Goal: Register for event/course

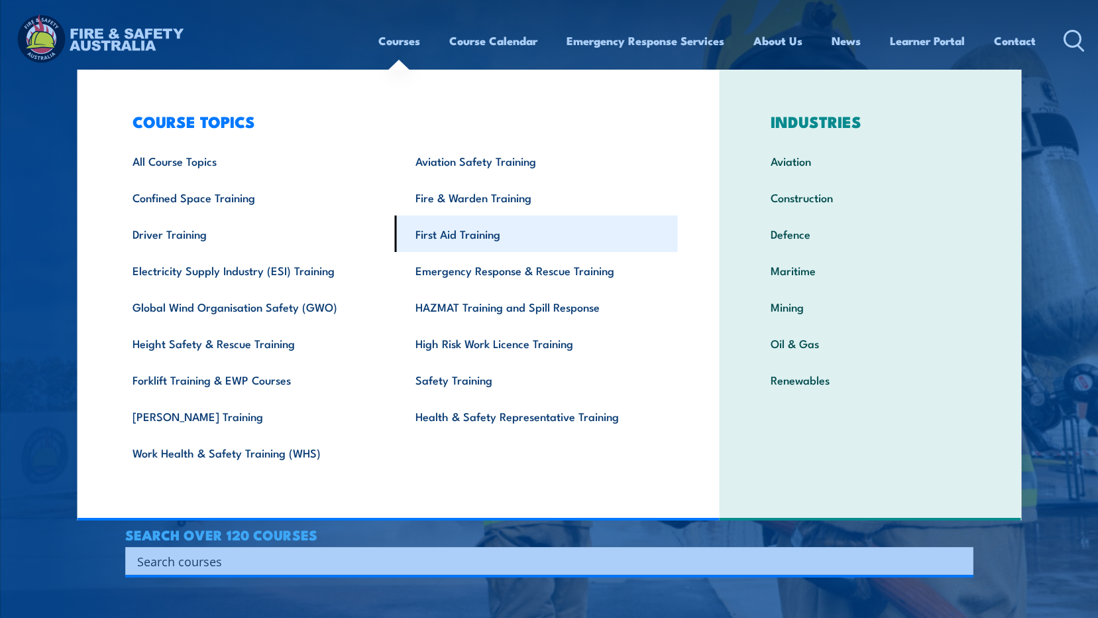
click at [486, 230] on link "First Aid Training" at bounding box center [536, 233] width 283 height 36
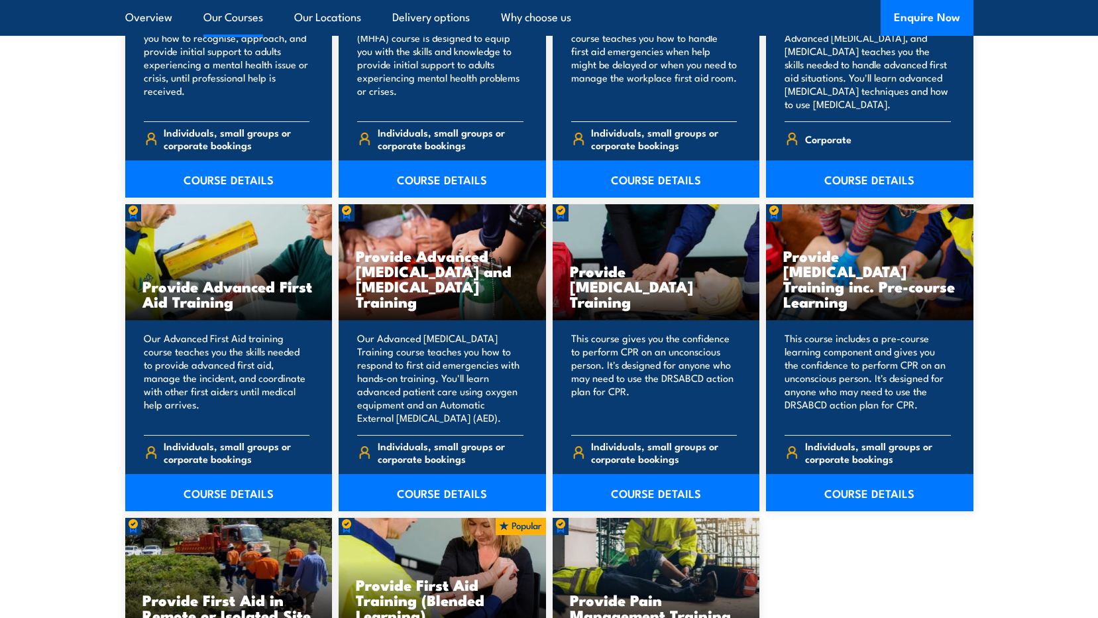
scroll to position [1657, 0]
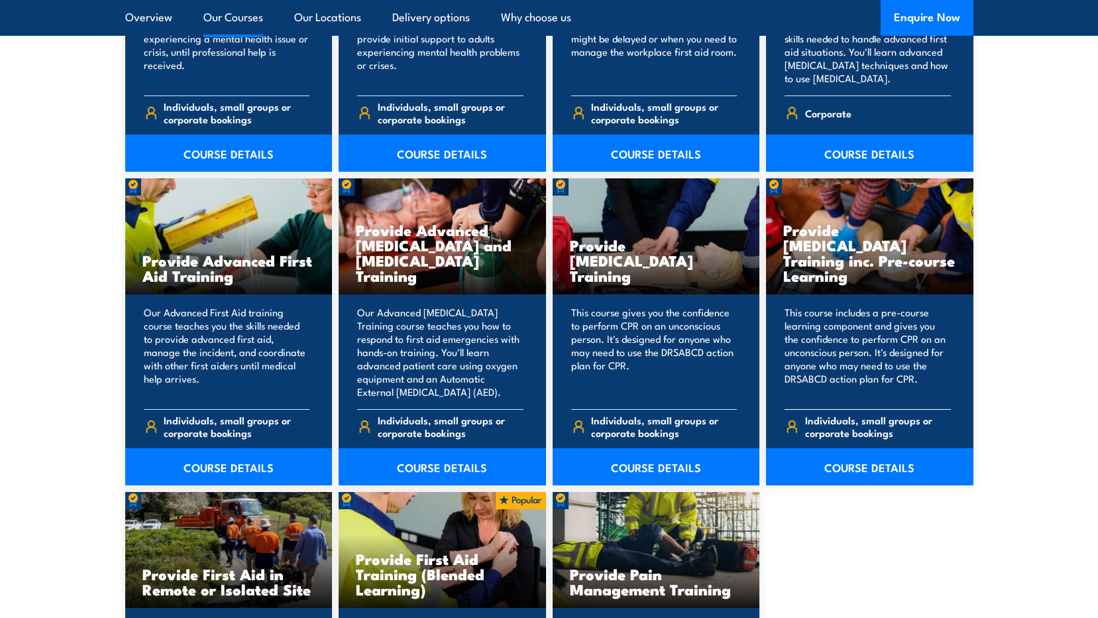
click at [817, 264] on h3 "Provide Cardiopulmonary Resuscitation Training inc. Pre-course Learning" at bounding box center [869, 252] width 173 height 61
click at [881, 471] on link "COURSE DETAILS" at bounding box center [869, 466] width 207 height 37
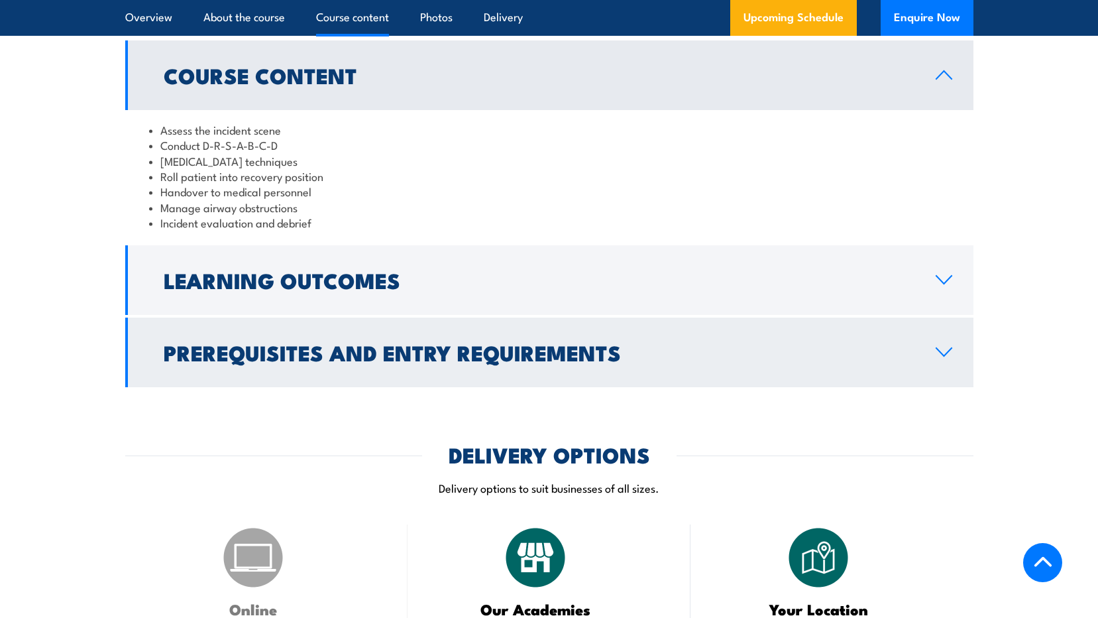
scroll to position [1392, 0]
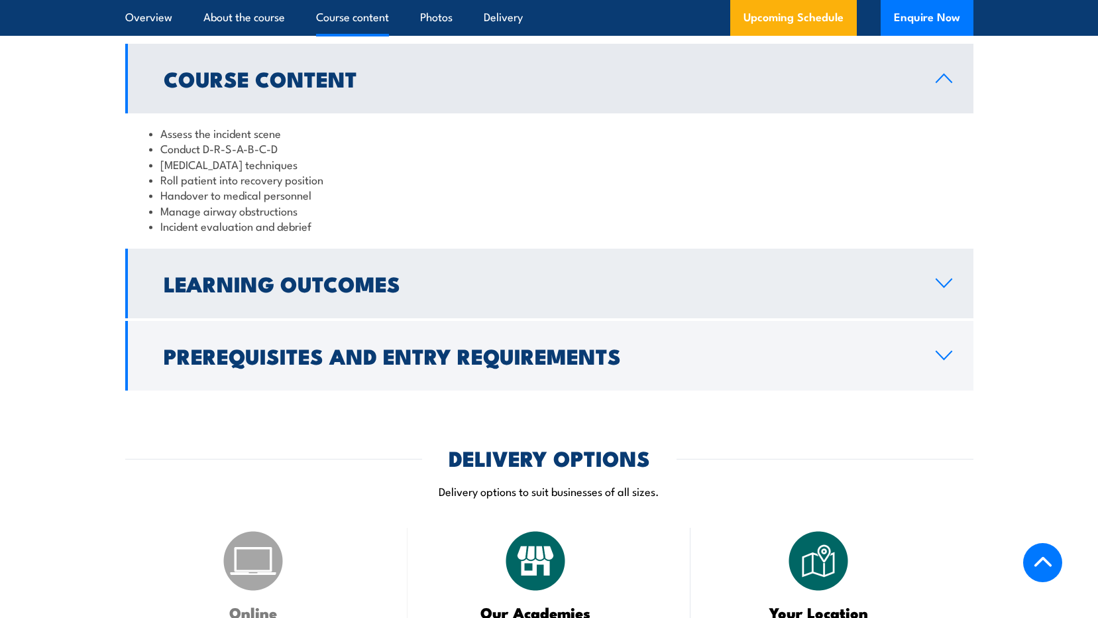
click at [953, 318] on link "Learning Outcomes" at bounding box center [549, 284] width 848 height 70
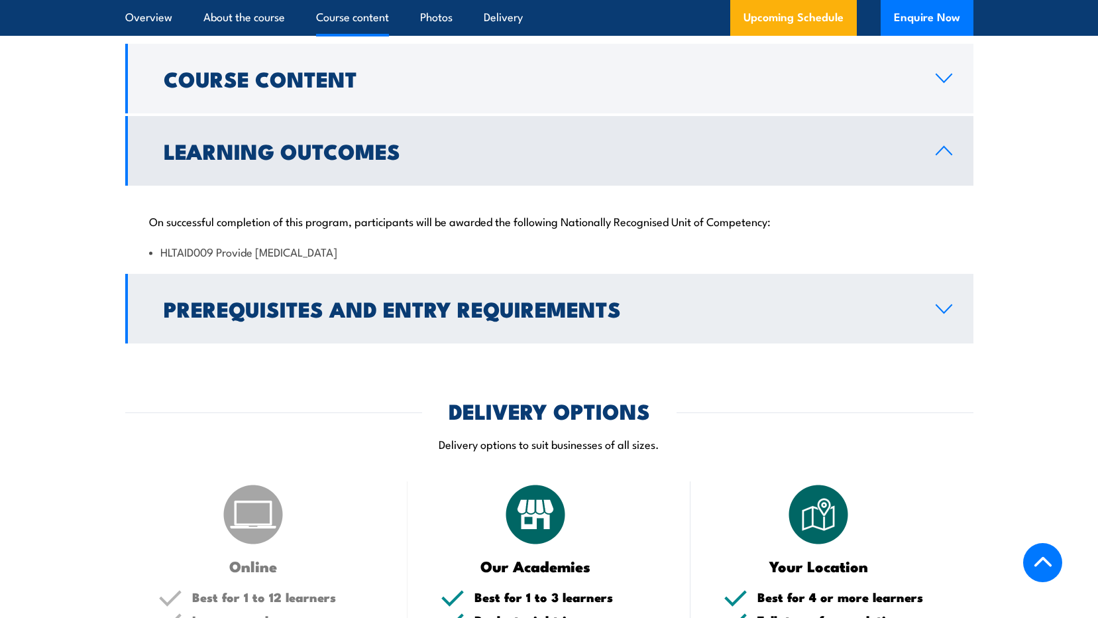
click at [946, 314] on icon at bounding box center [944, 309] width 18 height 11
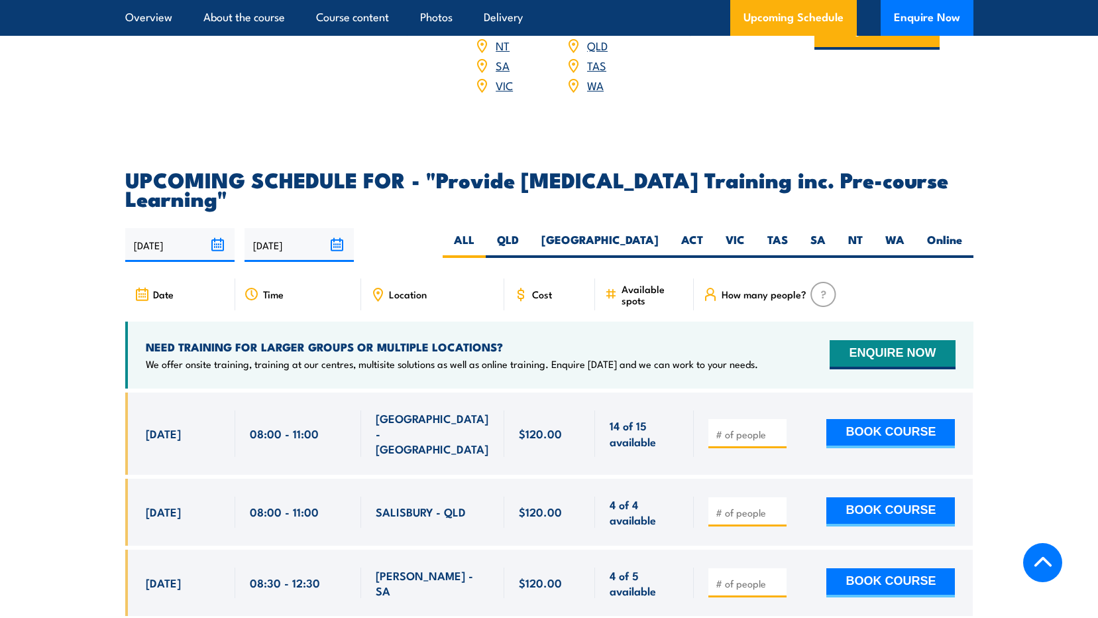
scroll to position [2319, 0]
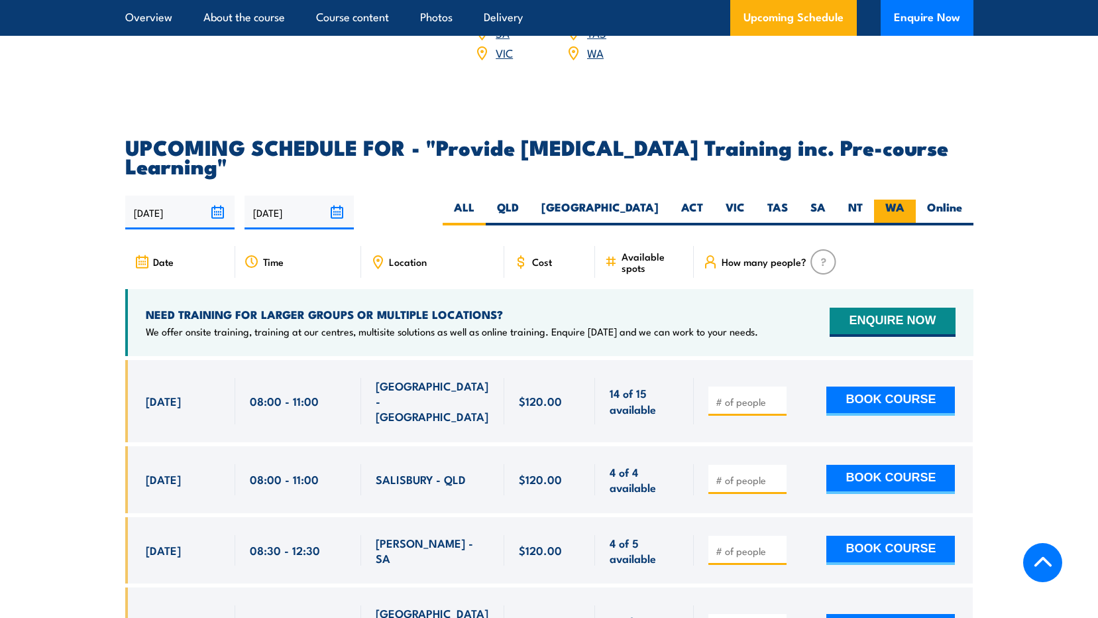
click at [898, 225] on label "WA" at bounding box center [895, 212] width 42 height 26
click at [905, 208] on input "WA" at bounding box center [909, 203] width 9 height 9
radio input "true"
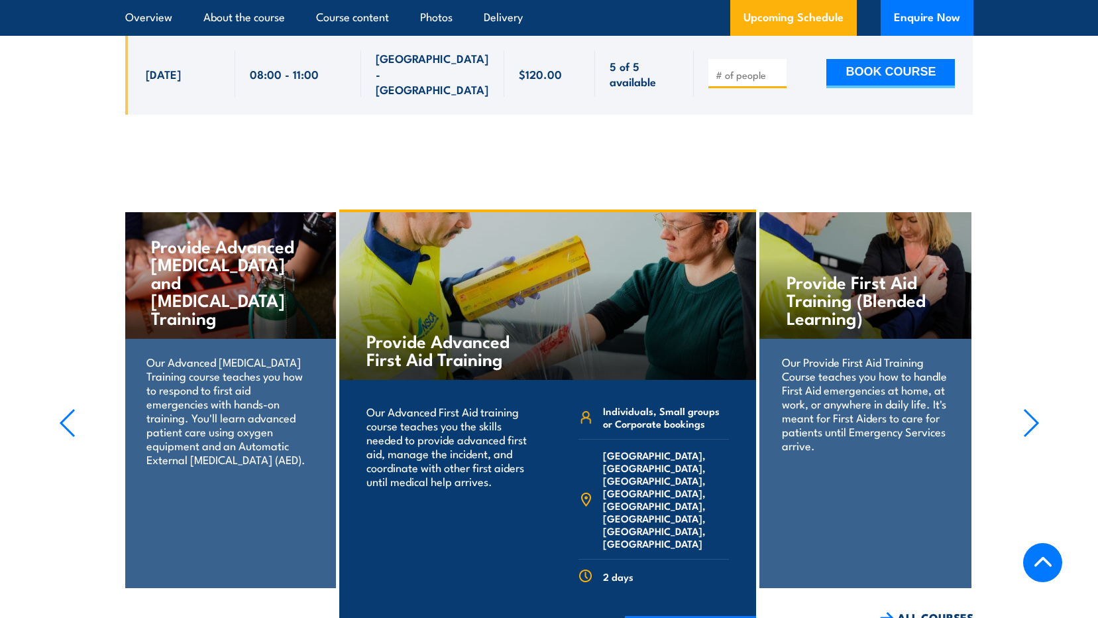
scroll to position [3090, 0]
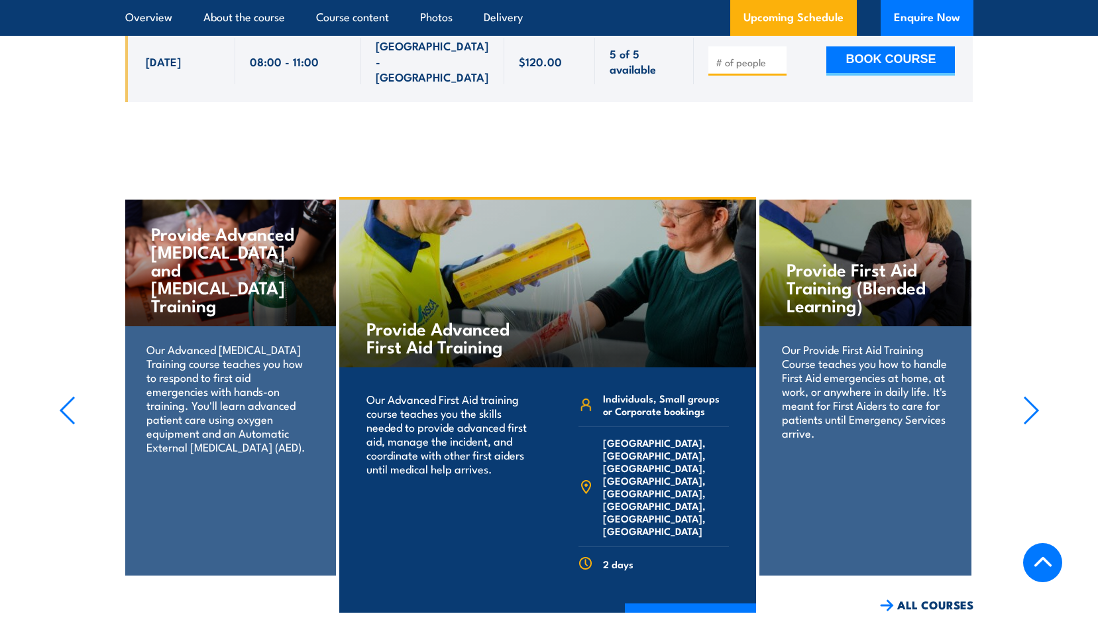
click at [1022, 359] on section "Provide First Aid Training (Blended Learning) Our Provide First Aid Training Co…" at bounding box center [549, 404] width 1098 height 415
click at [1035, 396] on icon "button" at bounding box center [1031, 410] width 17 height 29
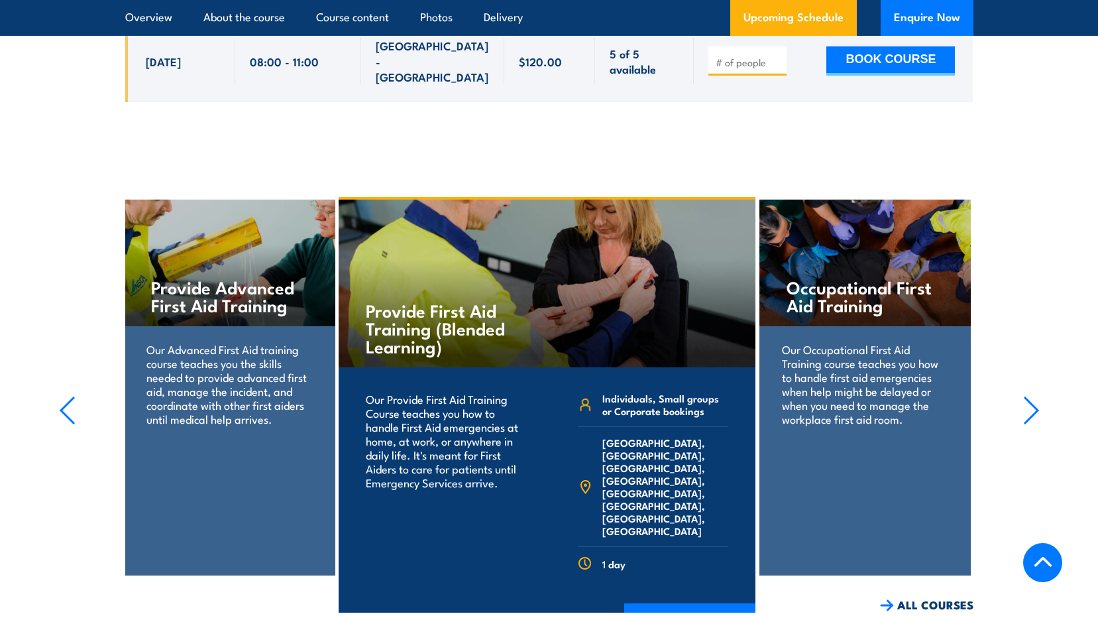
click at [1029, 396] on icon "button" at bounding box center [1031, 410] width 17 height 29
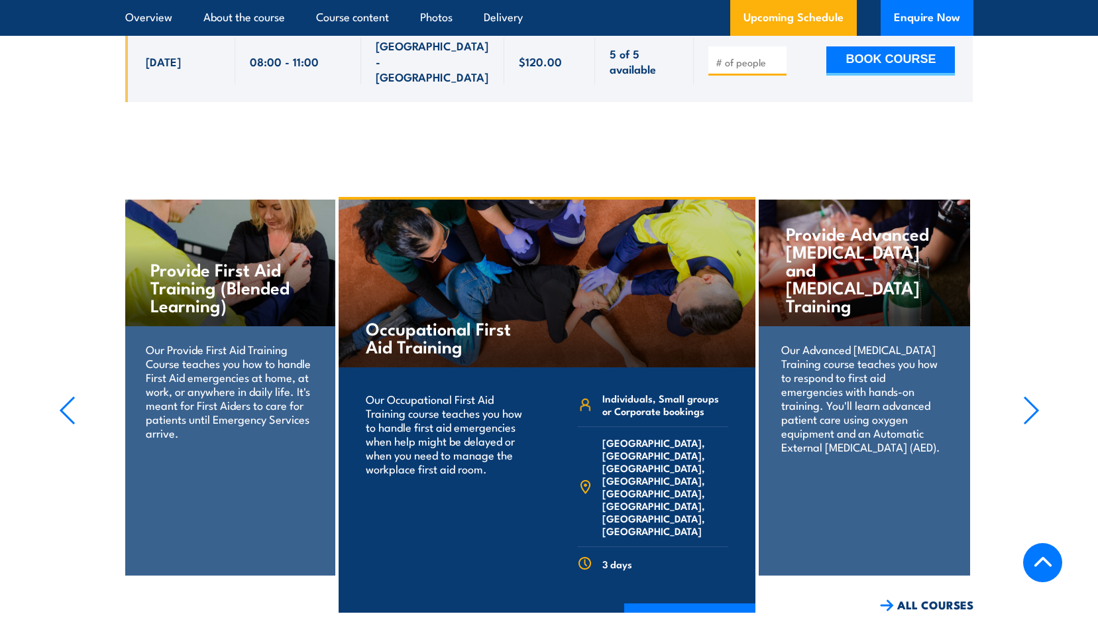
click at [1026, 396] on icon "button" at bounding box center [1031, 410] width 17 height 29
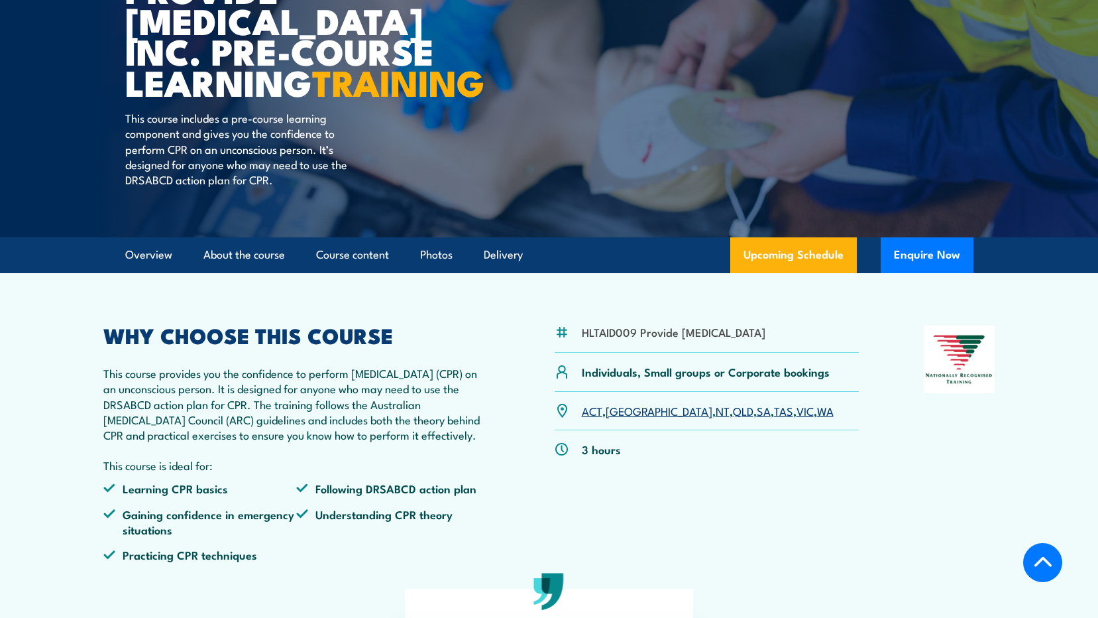
scroll to position [0, 0]
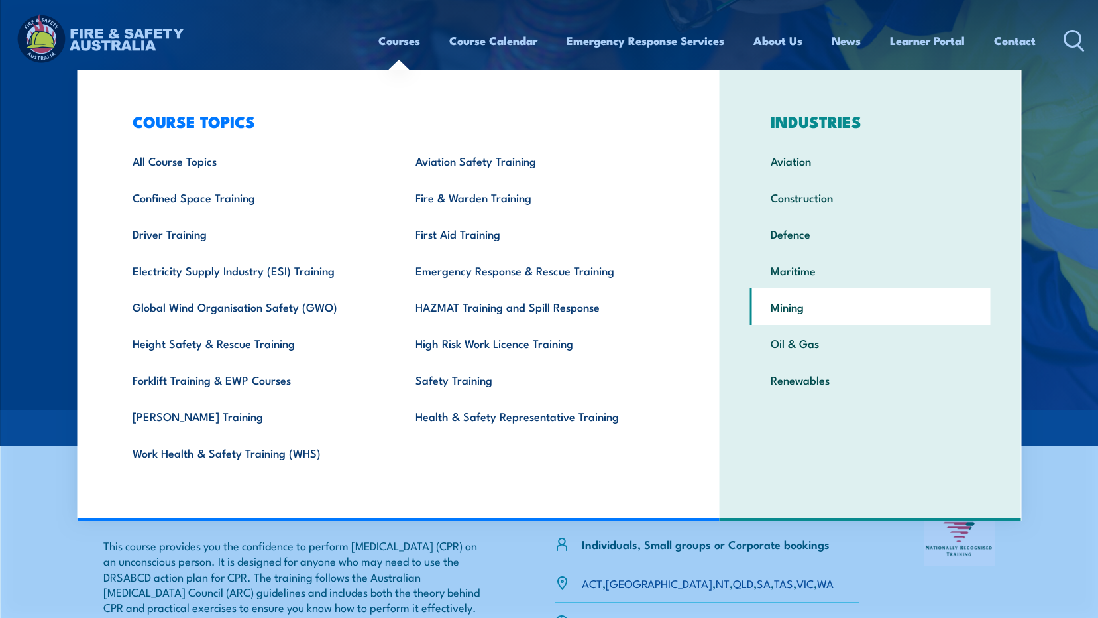
click at [789, 311] on link "Mining" at bounding box center [870, 306] width 241 height 36
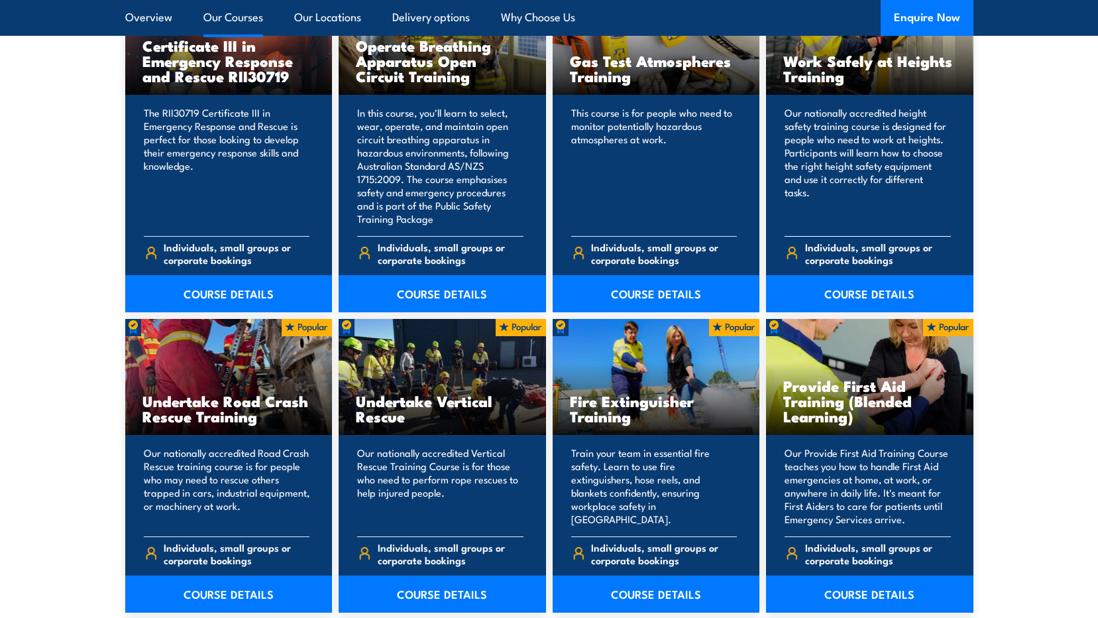
scroll to position [1193, 0]
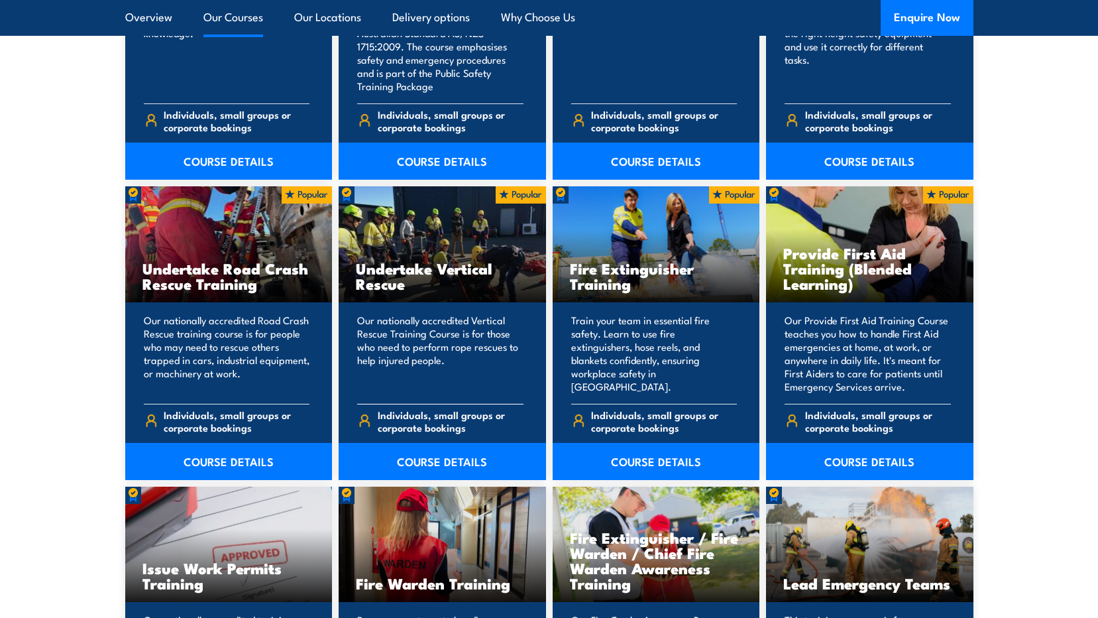
click at [484, 349] on p "Our nationally accredited Vertical Rescue Training Course is for those who need…" at bounding box center [440, 353] width 166 height 80
click at [474, 452] on link "COURSE DETAILS" at bounding box center [442, 461] width 207 height 37
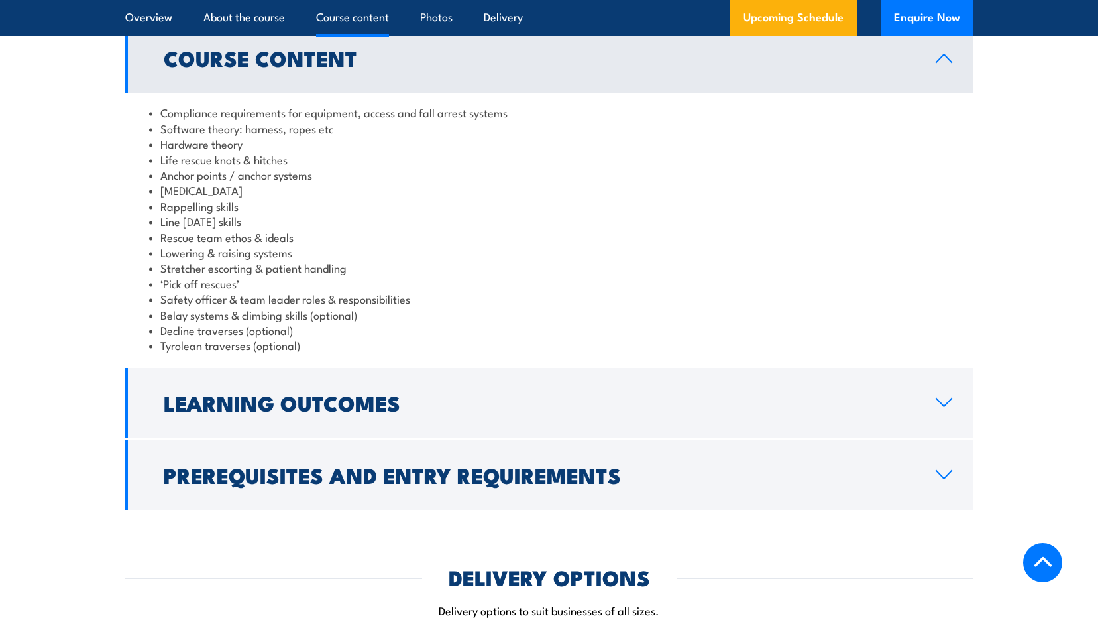
scroll to position [1127, 0]
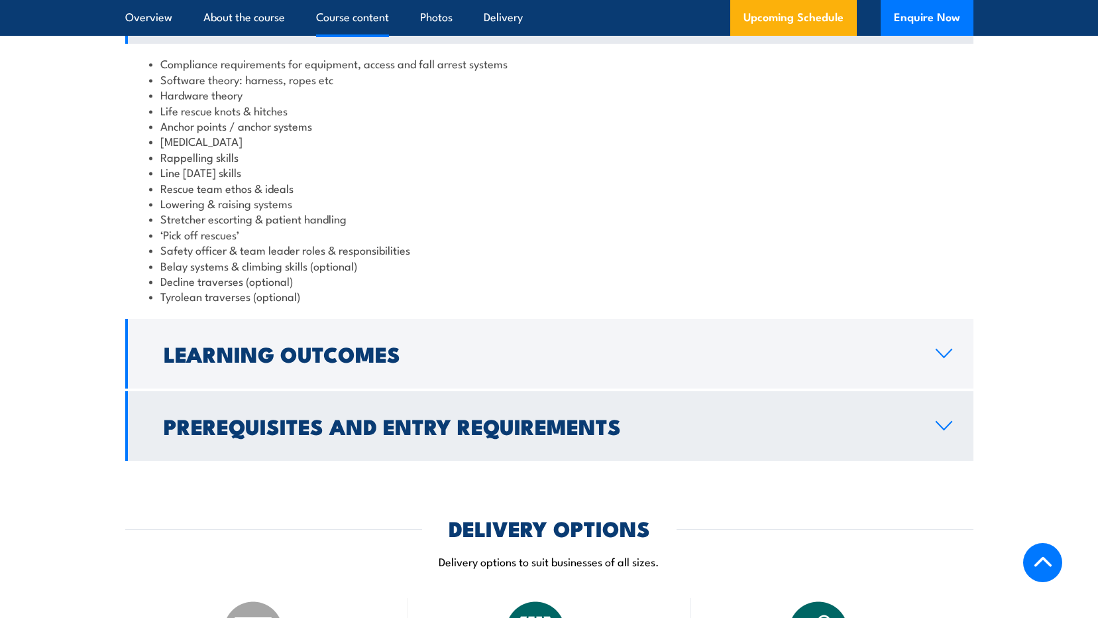
click at [687, 332] on link "Learning Outcomes" at bounding box center [549, 354] width 848 height 70
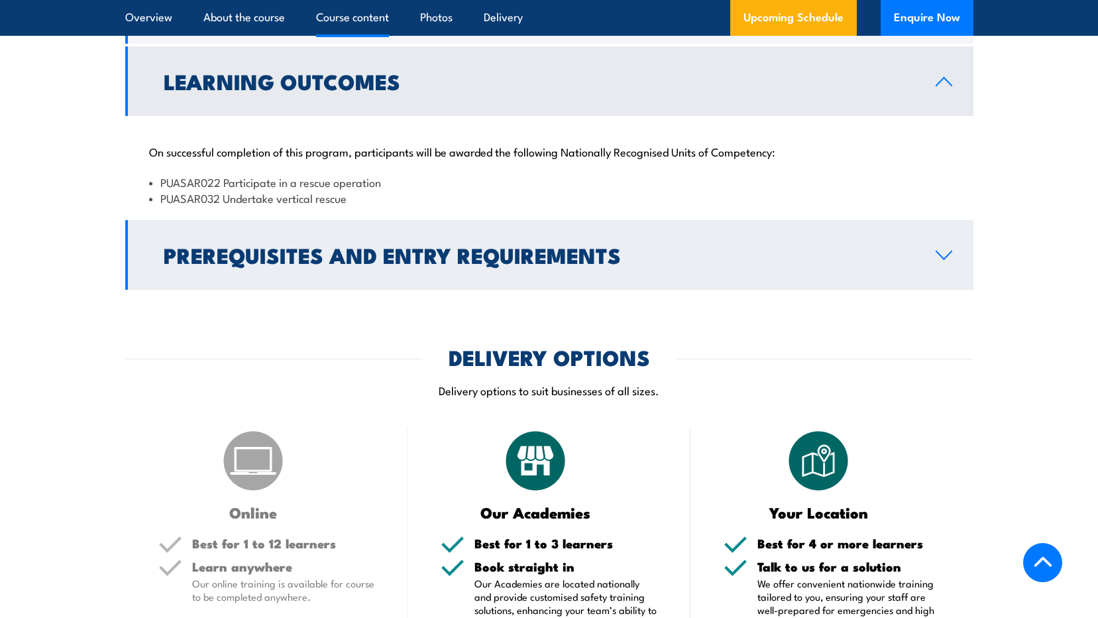
click at [935, 266] on link "Prerequisites and Entry Requirements" at bounding box center [549, 255] width 848 height 70
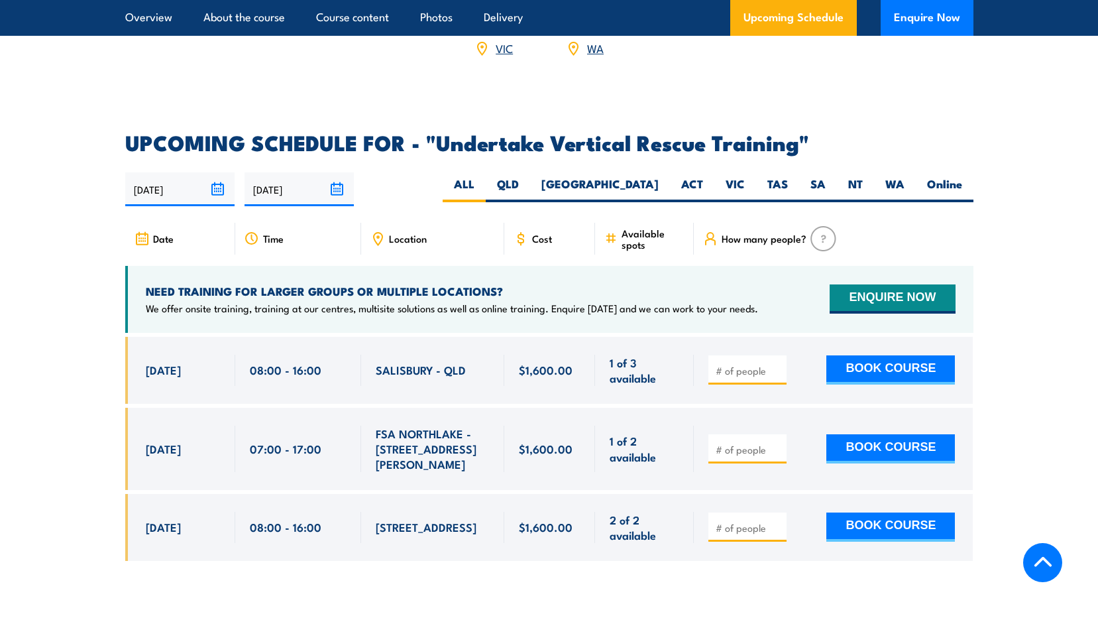
scroll to position [2054, 0]
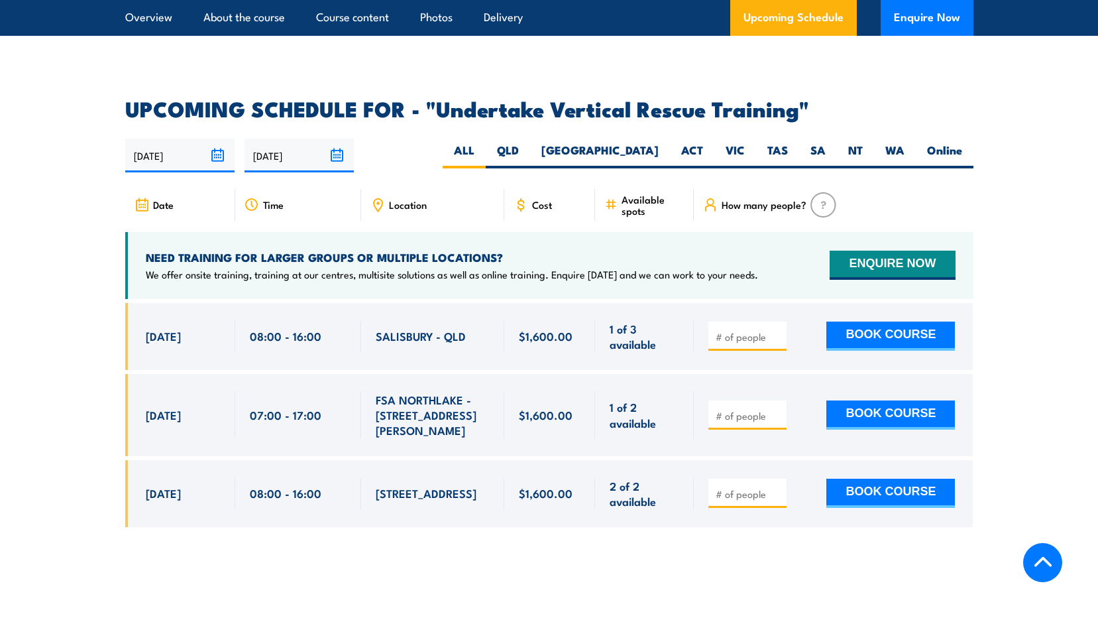
click at [893, 138] on div "[DATE] [DATE]" at bounding box center [549, 155] width 848 height 34
click at [891, 142] on label "WA" at bounding box center [895, 155] width 42 height 26
drag, startPoint x: 891, startPoint y: 130, endPoint x: 865, endPoint y: 152, distance: 33.9
click at [865, 152] on div "[DATE] [DATE]" at bounding box center [549, 155] width 848 height 34
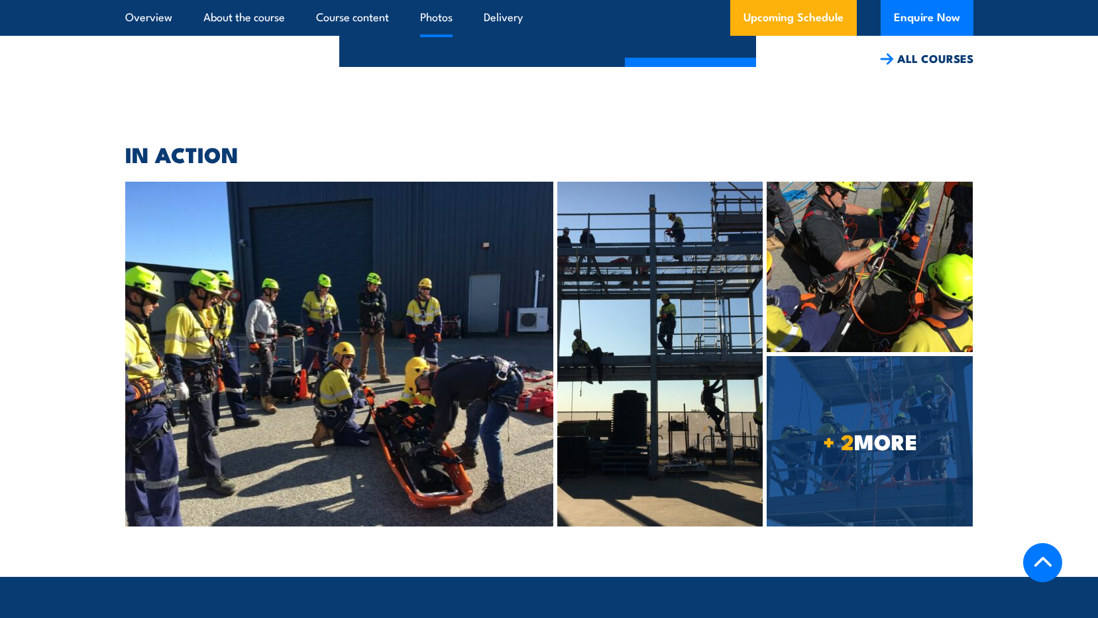
scroll to position [3115, 0]
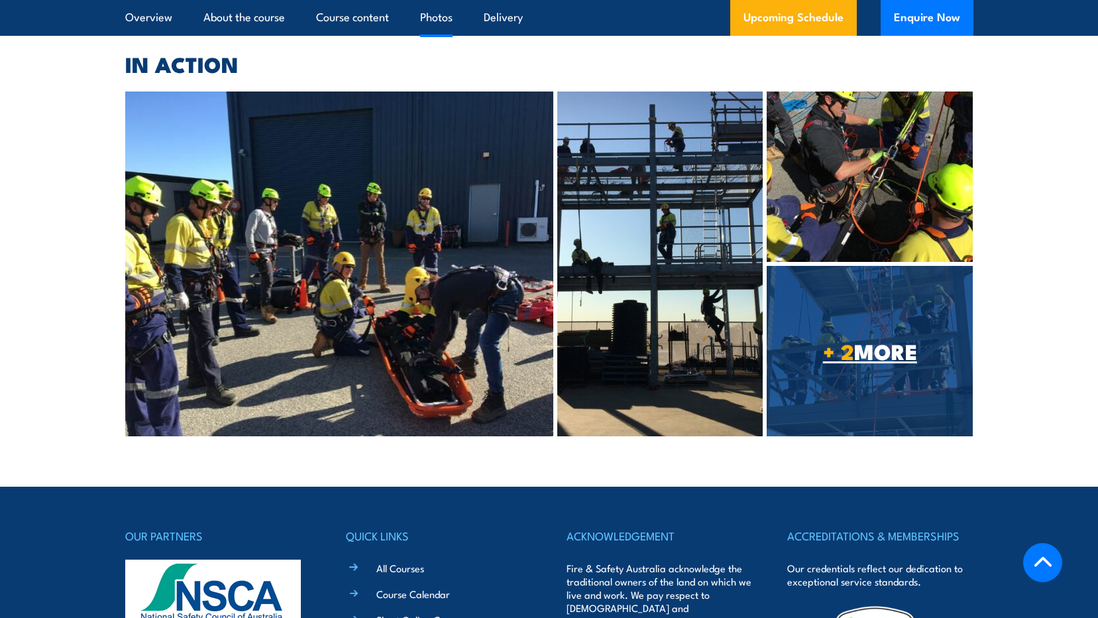
click at [798, 357] on link "+ 2 MORE" at bounding box center [870, 351] width 206 height 170
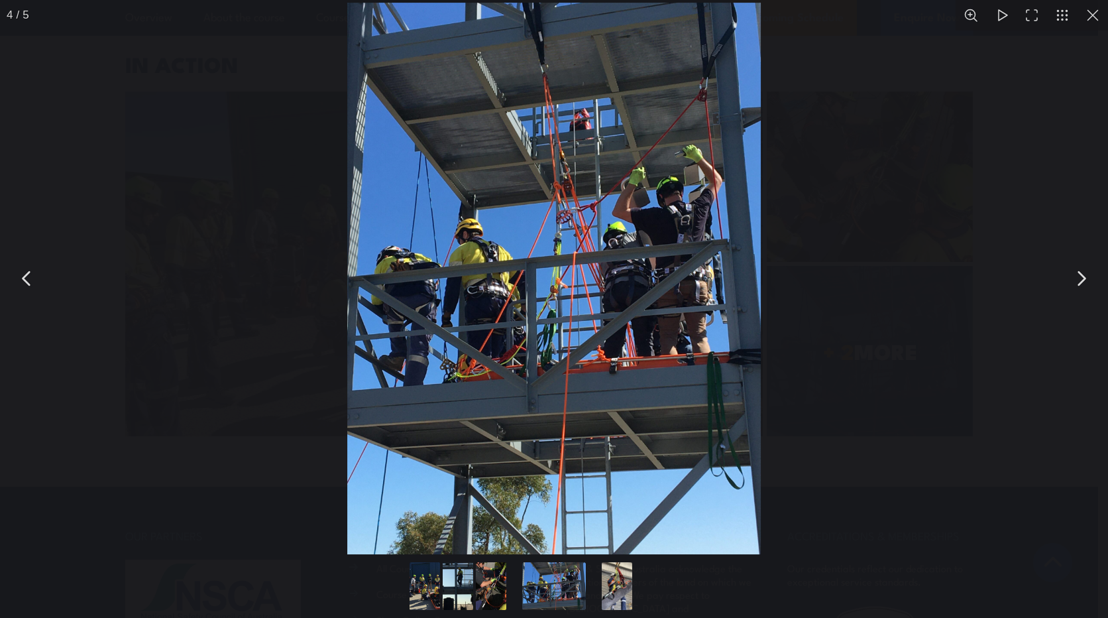
click at [1076, 280] on button "You can close this modal content with the ESC key" at bounding box center [1080, 278] width 33 height 33
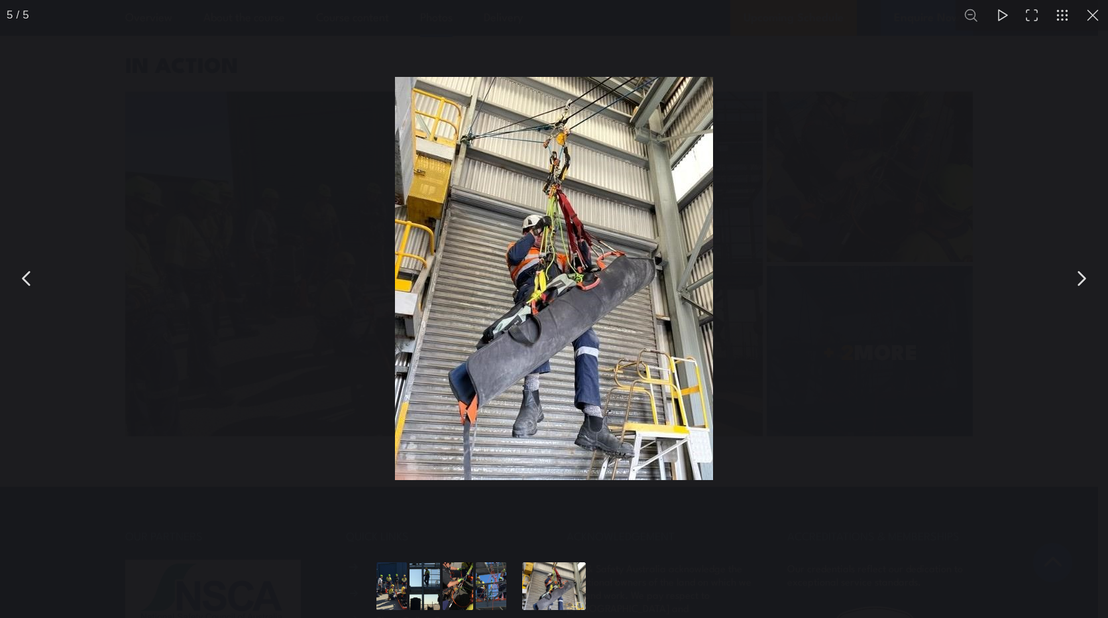
click at [1072, 282] on button "You can close this modal content with the ESC key" at bounding box center [1080, 278] width 33 height 33
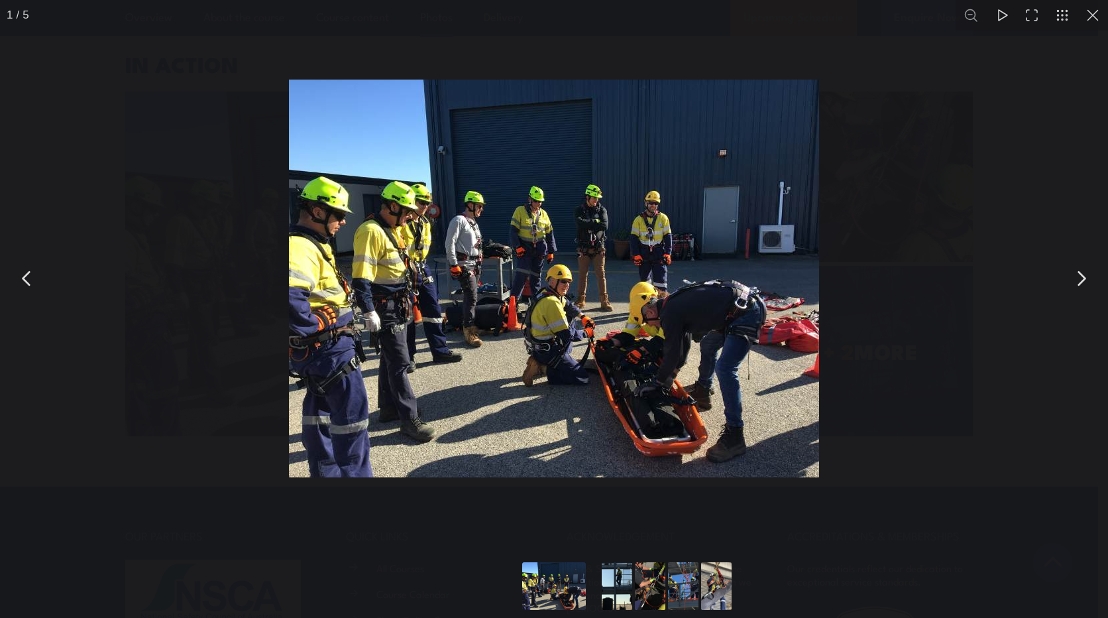
click at [1072, 282] on button "You can close this modal content with the ESC key" at bounding box center [1080, 278] width 33 height 33
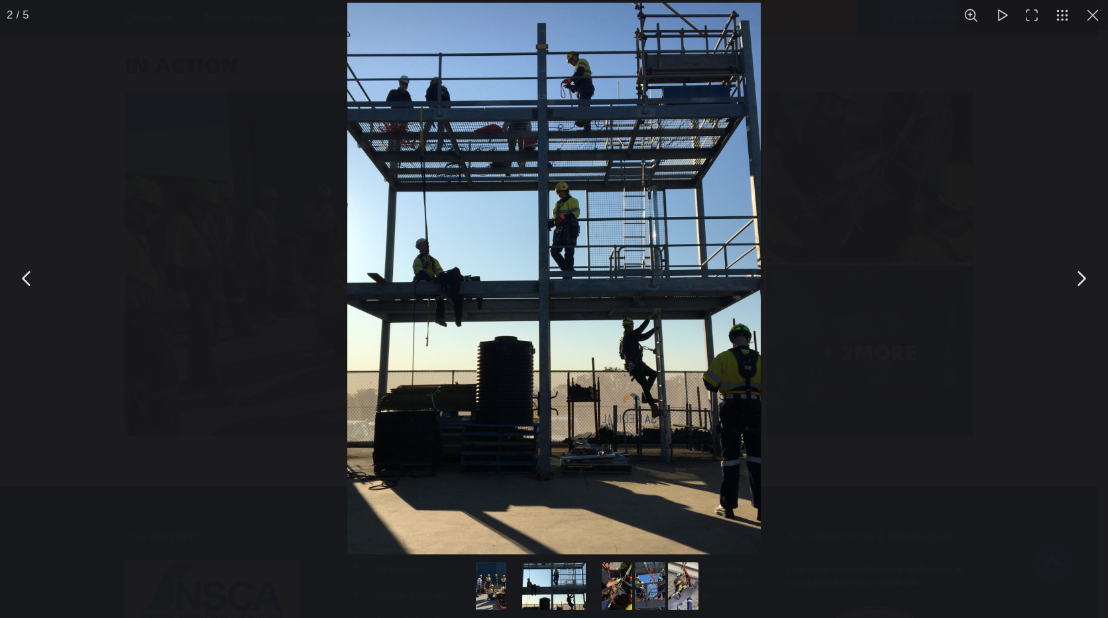
click at [1065, 288] on button "You can close this modal content with the ESC key" at bounding box center [1080, 278] width 33 height 33
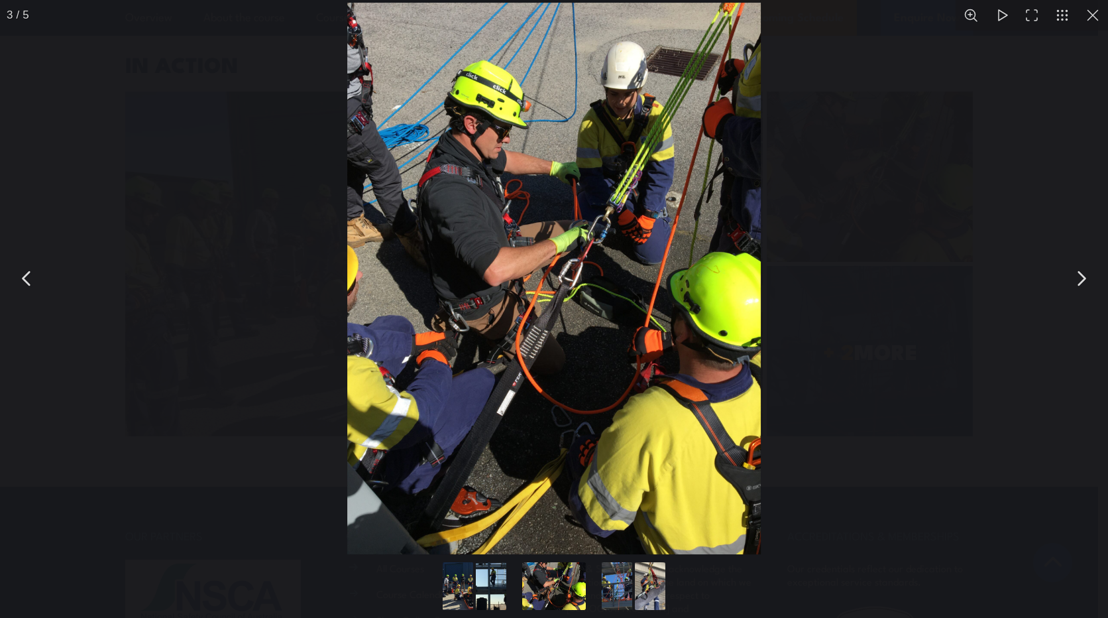
click at [1091, 13] on button "You can close this modal content with the ESC key" at bounding box center [1093, 15] width 30 height 30
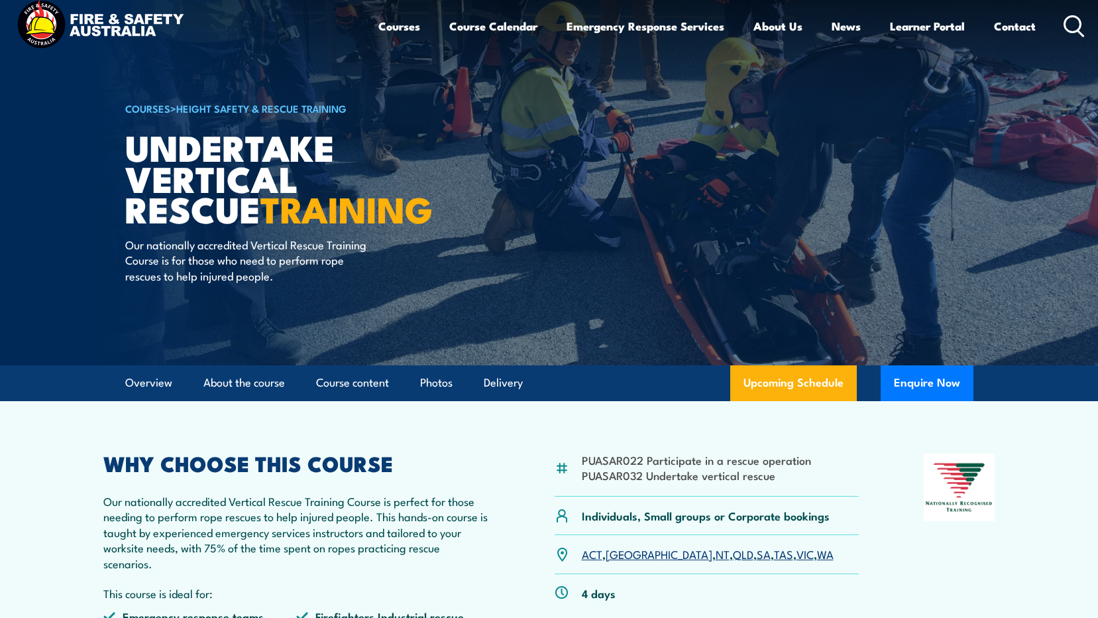
scroll to position [7, 0]
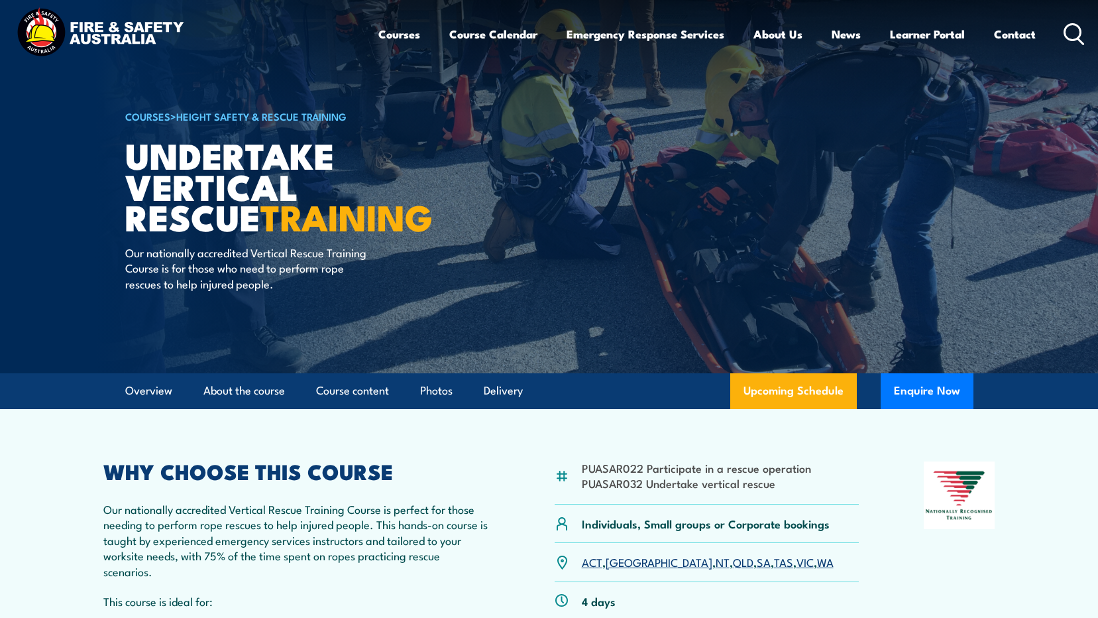
click at [813, 398] on link "Upcoming Schedule" at bounding box center [793, 391] width 127 height 36
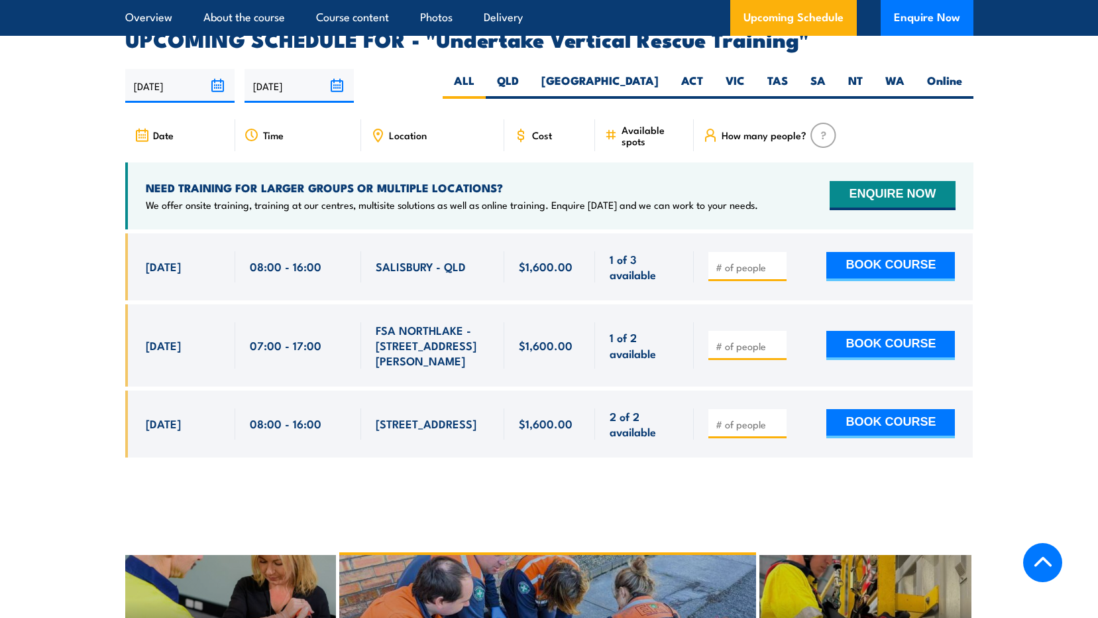
scroll to position [2133, 0]
